Goal: Task Accomplishment & Management: Manage account settings

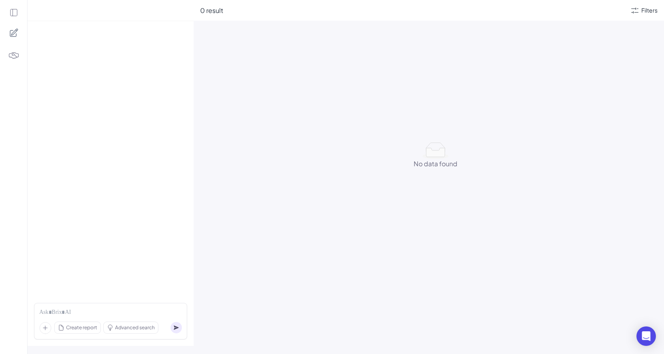
click at [15, 13] on icon at bounding box center [13, 12] width 9 height 9
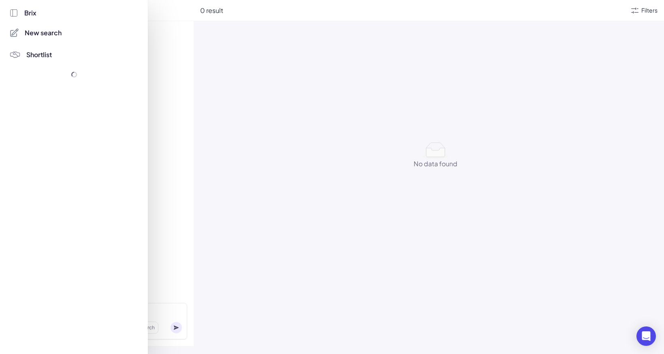
click at [15, 13] on div "Brix" at bounding box center [74, 13] width 130 height 10
click at [15, 13] on icon at bounding box center [13, 13] width 9 height 9
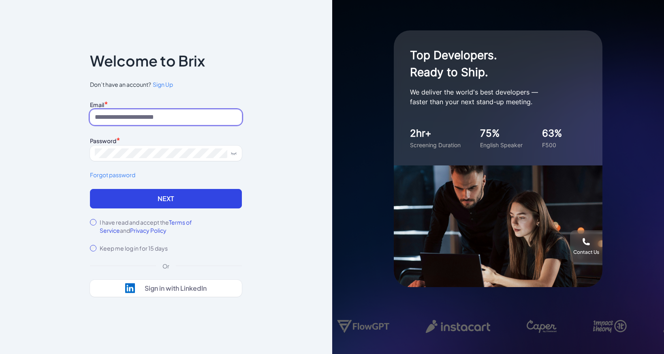
click at [193, 117] on input at bounding box center [166, 116] width 152 height 15
type input "**********"
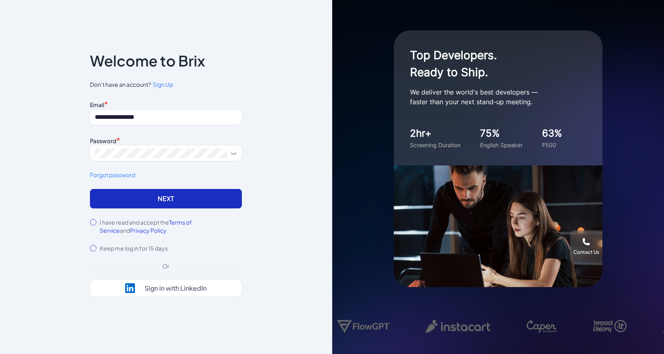
click at [131, 199] on button "Next" at bounding box center [166, 198] width 152 height 19
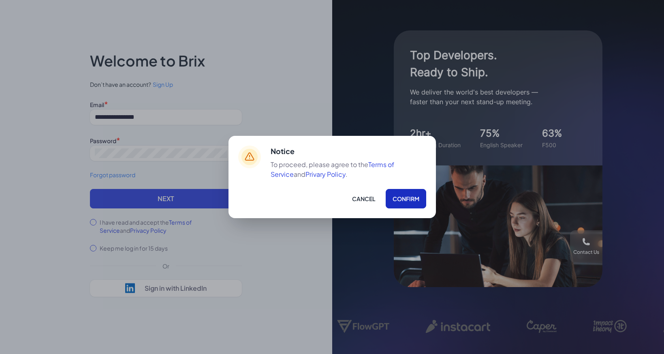
click at [403, 197] on button "Confirm" at bounding box center [406, 198] width 41 height 19
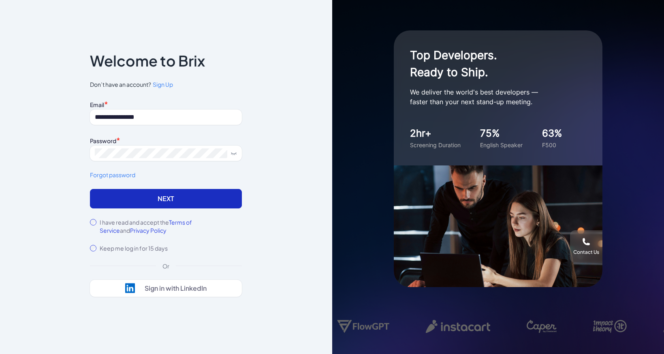
click at [166, 199] on button "Next" at bounding box center [166, 198] width 152 height 19
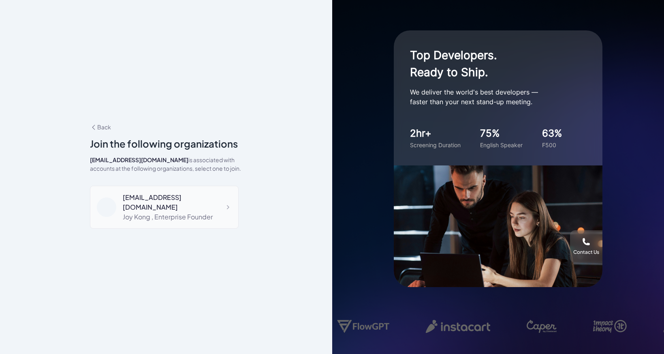
click at [190, 212] on div "Joy Kong , Enterprise Founder" at bounding box center [177, 217] width 109 height 10
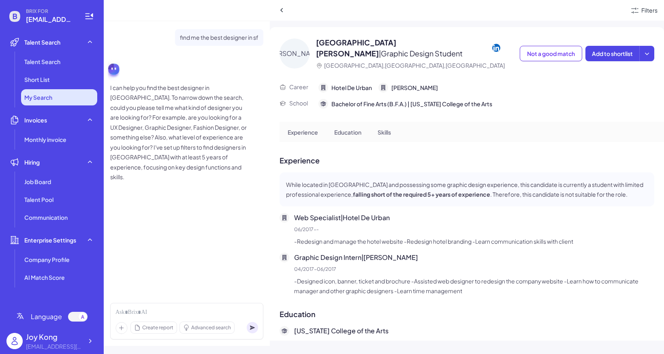
click at [77, 100] on li "My Search" at bounding box center [59, 97] width 76 height 16
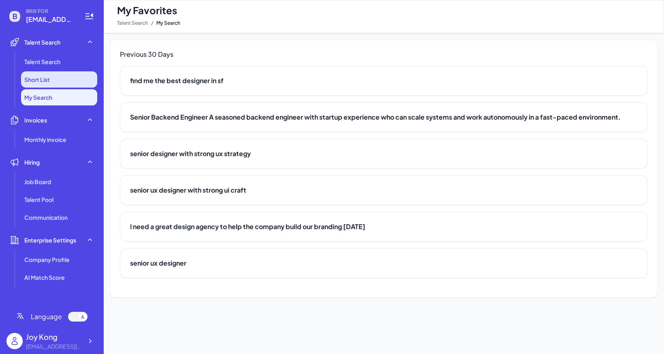
click at [79, 85] on li "Short List" at bounding box center [59, 79] width 76 height 16
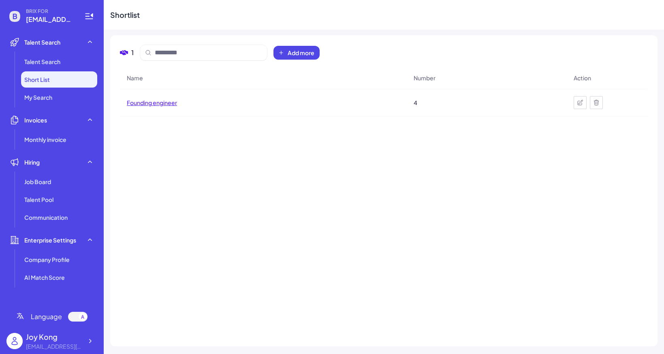
click at [141, 102] on span "Founding engineer" at bounding box center [152, 102] width 50 height 8
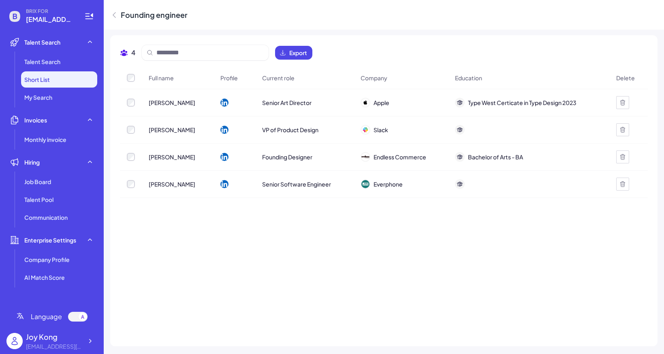
click at [167, 102] on span "[PERSON_NAME]" at bounding box center [172, 102] width 47 height 8
